Goal: Task Accomplishment & Management: Manage account settings

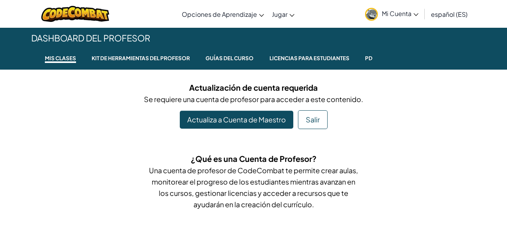
select select "es-ES"
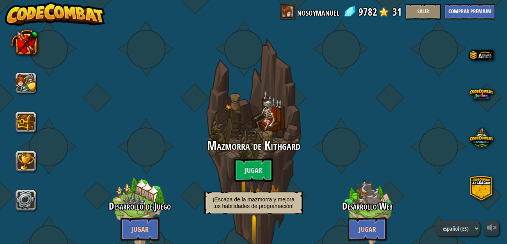
select select "es-ES"
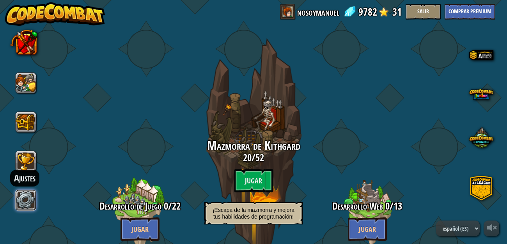
click at [32, 197] on link at bounding box center [25, 199] width 21 height 21
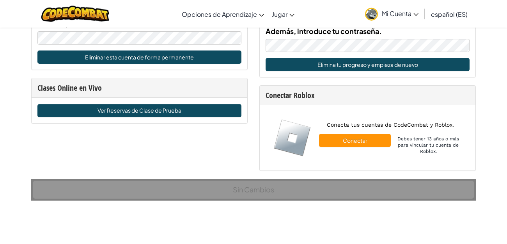
scroll to position [539, 0]
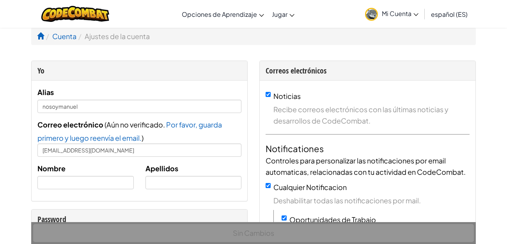
select select "es-ES"
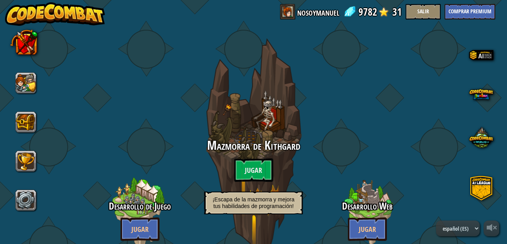
select select "es-ES"
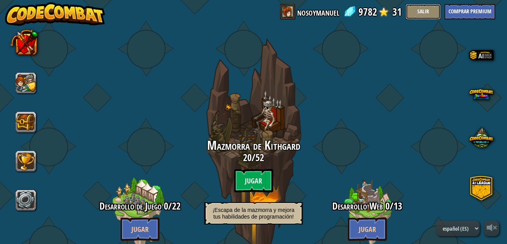
click at [418, 13] on button "Salir" at bounding box center [423, 12] width 35 height 16
